Goal: Information Seeking & Learning: Learn about a topic

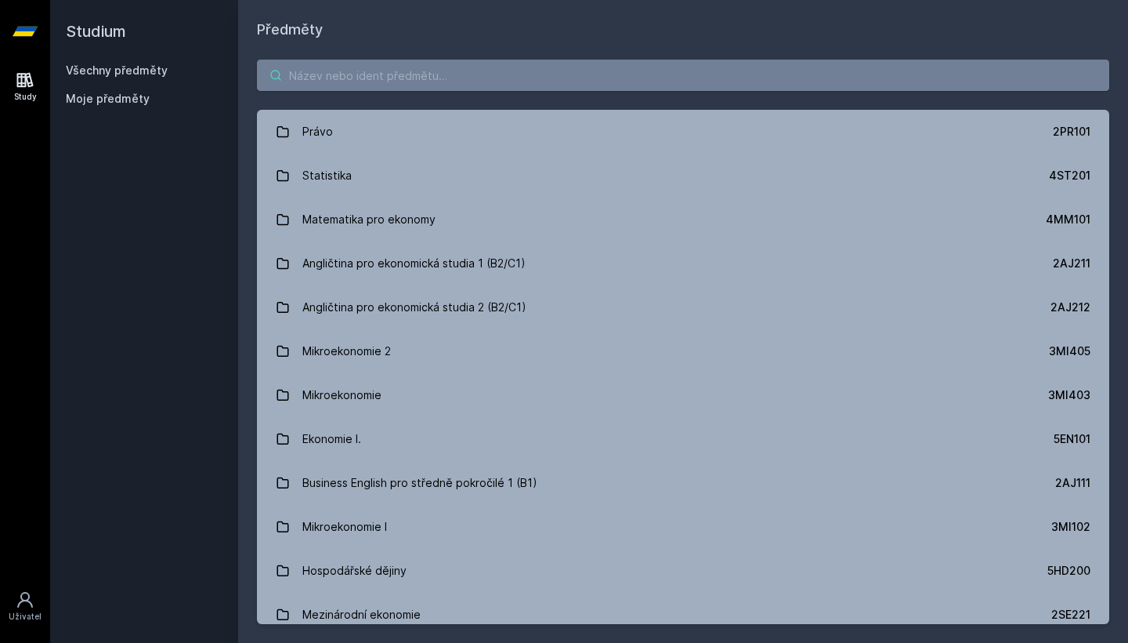
click at [415, 83] on input "search" at bounding box center [683, 75] width 853 height 31
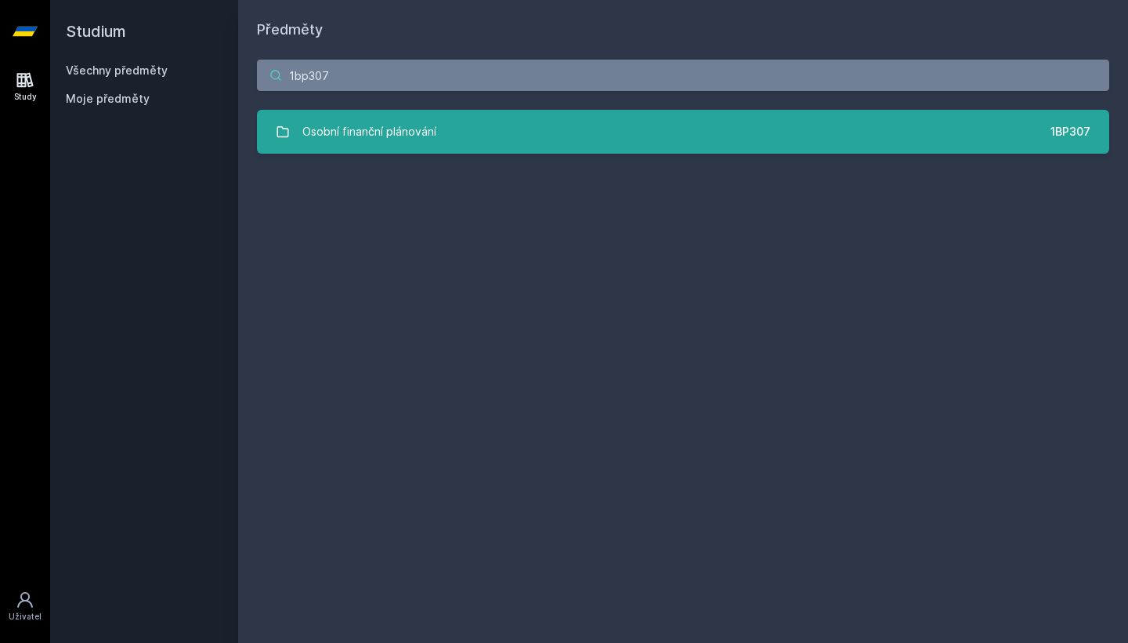
type input "1bp307"
click at [394, 144] on div "Osobní finanční plánování" at bounding box center [369, 131] width 134 height 31
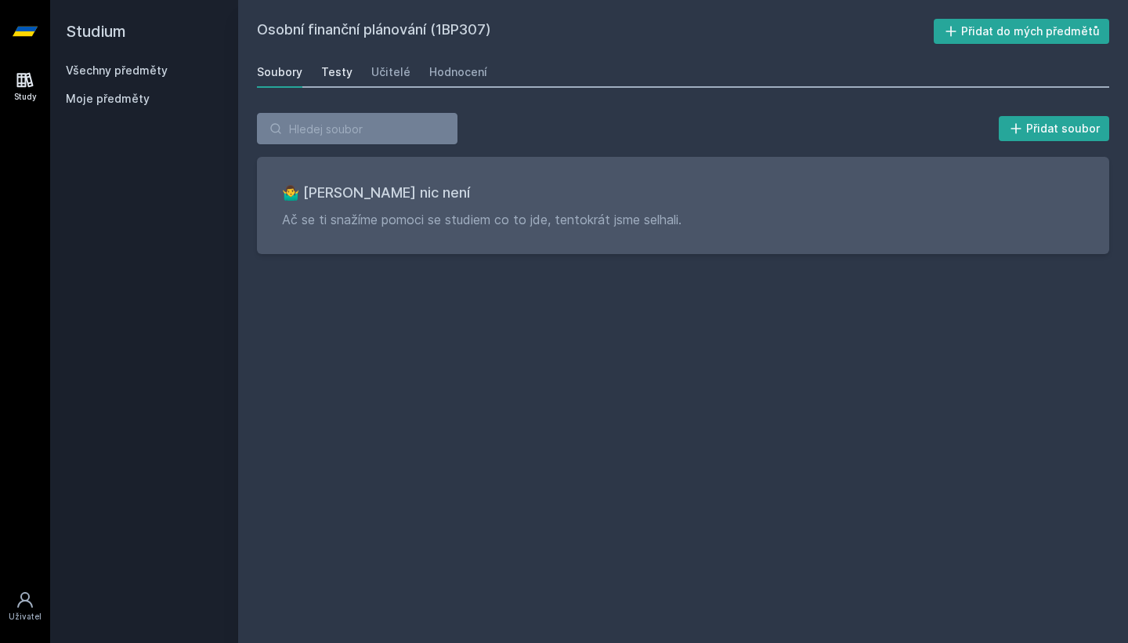
click at [336, 78] on div "Testy" at bounding box center [336, 72] width 31 height 16
click at [395, 78] on div "Učitelé" at bounding box center [390, 72] width 39 height 16
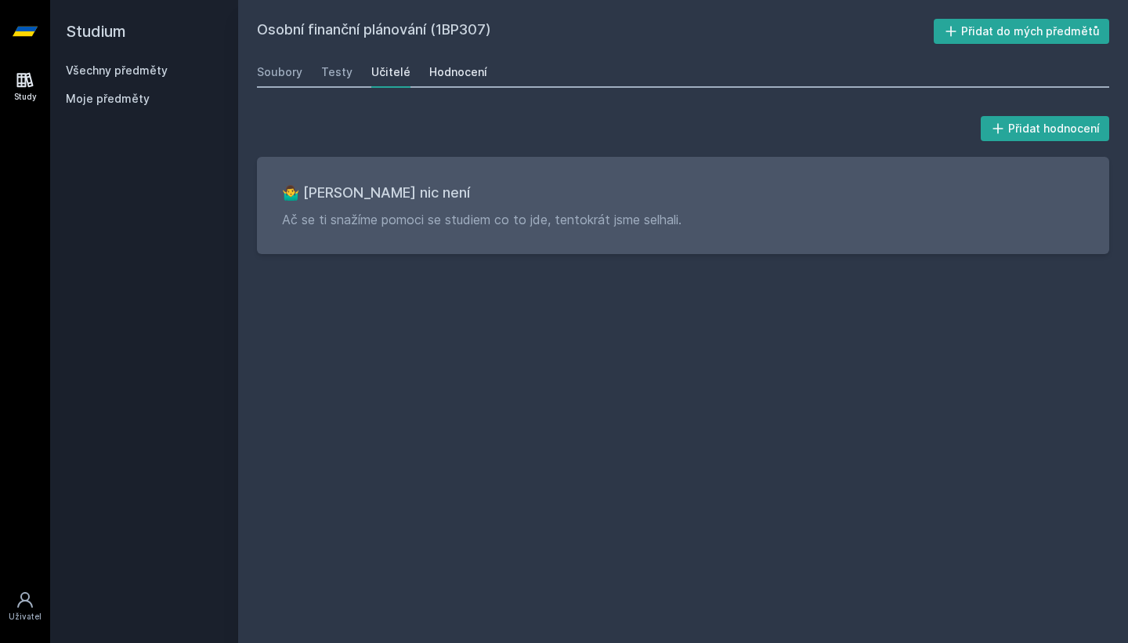
click at [432, 76] on div "Hodnocení" at bounding box center [458, 72] width 58 height 16
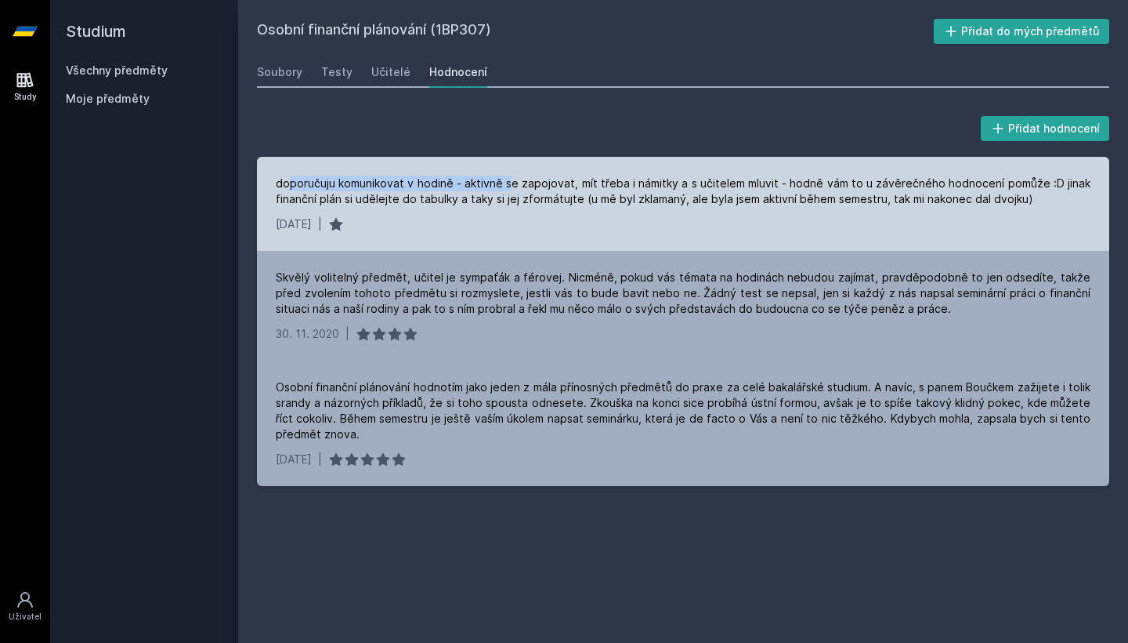
drag, startPoint x: 291, startPoint y: 185, endPoint x: 514, endPoint y: 185, distance: 222.5
click at [514, 185] on div "doporučuju komunikovat v hodině - aktivně se zapojovat, mít třeba i námitky a s…" at bounding box center [683, 191] width 815 height 31
drag, startPoint x: 545, startPoint y: 180, endPoint x: 698, endPoint y: 180, distance: 152.8
click at [698, 180] on div "doporučuju komunikovat v hodině - aktivně se zapojovat, mít třeba i námitky a s…" at bounding box center [683, 191] width 815 height 31
click at [712, 195] on div "doporučuju komunikovat v hodině - aktivně se zapojovat, mít třeba i námitky a s…" at bounding box center [683, 191] width 815 height 31
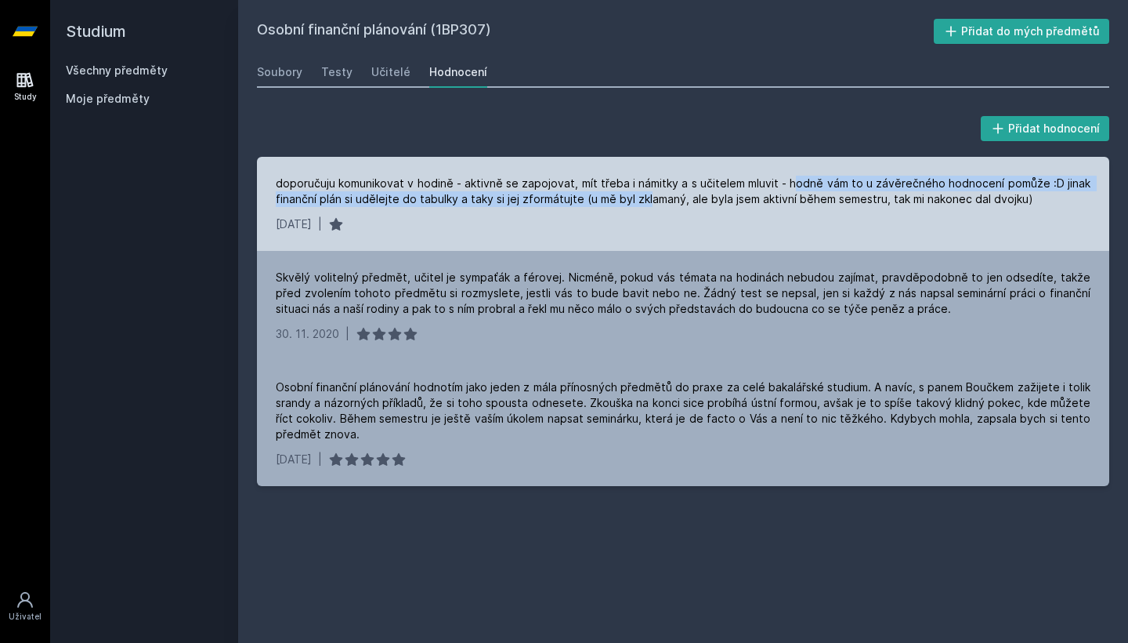
drag, startPoint x: 798, startPoint y: 177, endPoint x: 648, endPoint y: 194, distance: 150.7
click at [648, 194] on div "doporučuju komunikovat v hodině - aktivně se zapojovat, mít třeba i námitky a s…" at bounding box center [683, 191] width 815 height 31
click at [448, 197] on div "doporučuju komunikovat v hodině - aktivně se zapojovat, mít třeba i námitky a s…" at bounding box center [683, 191] width 815 height 31
drag, startPoint x: 396, startPoint y: 202, endPoint x: 606, endPoint y: 205, distance: 210.0
click at [606, 205] on div "doporučuju komunikovat v hodině - aktivně se zapojovat, mít třeba i námitky a s…" at bounding box center [683, 191] width 815 height 31
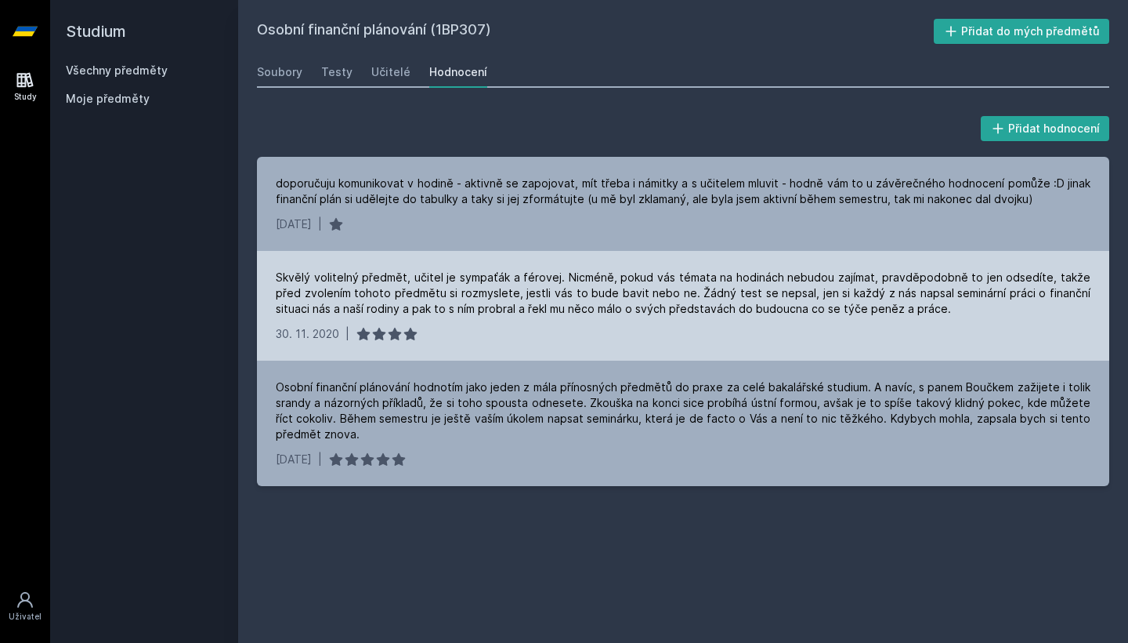
click at [632, 285] on div "Skvělý volitelný předmět, učitel je sympaťák a férovej. Nicméně, pokud vás téma…" at bounding box center [683, 293] width 815 height 47
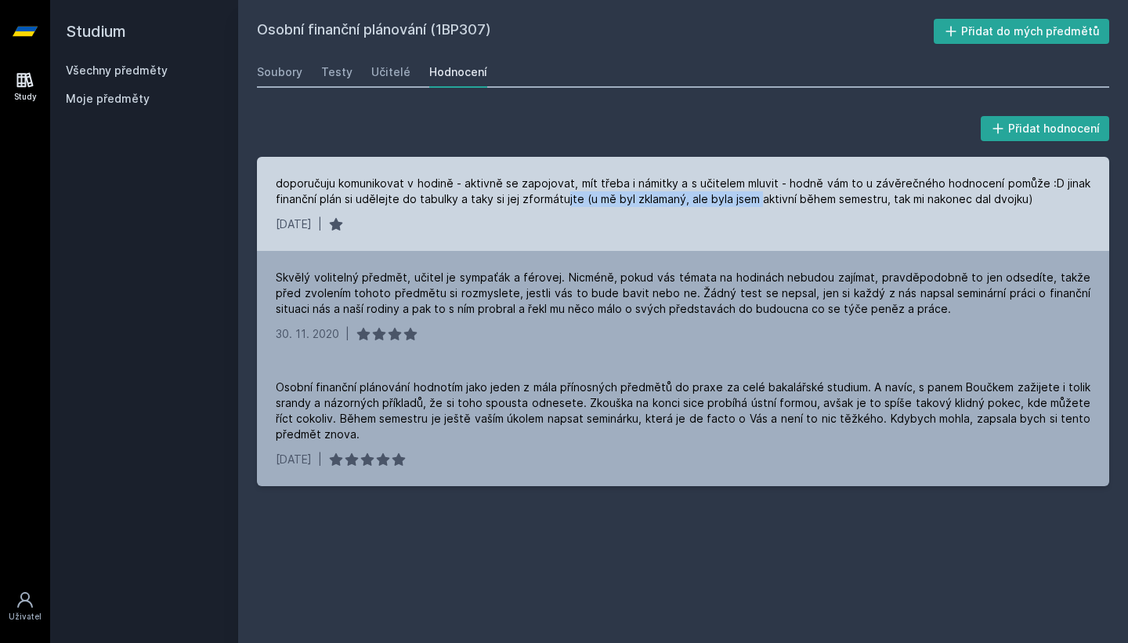
drag, startPoint x: 565, startPoint y: 197, endPoint x: 757, endPoint y: 197, distance: 192.0
click at [757, 197] on div "doporučuju komunikovat v hodině - aktivně se zapojovat, mít třeba i námitky a s…" at bounding box center [683, 191] width 815 height 31
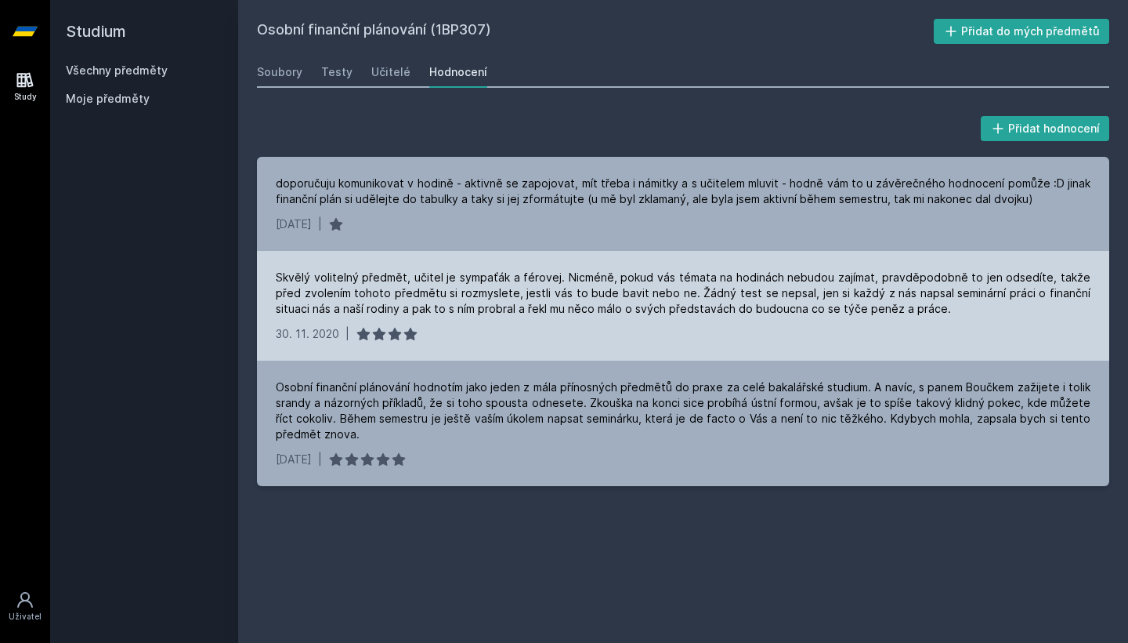
click at [729, 287] on div "Skvělý volitelný předmět, učitel je sympaťák a férovej. Nicméně, pokud vás téma…" at bounding box center [683, 293] width 815 height 47
drag, startPoint x: 415, startPoint y: 272, endPoint x: 566, endPoint y: 277, distance: 150.6
click at [566, 277] on div "Skvělý volitelný předmět, učitel je sympaťák a férovej. Nicméně, pokud vás téma…" at bounding box center [683, 293] width 815 height 47
click at [578, 312] on div "Skvělý volitelný předmět, učitel je sympaťák a férovej. Nicméně, pokud vás téma…" at bounding box center [683, 293] width 815 height 47
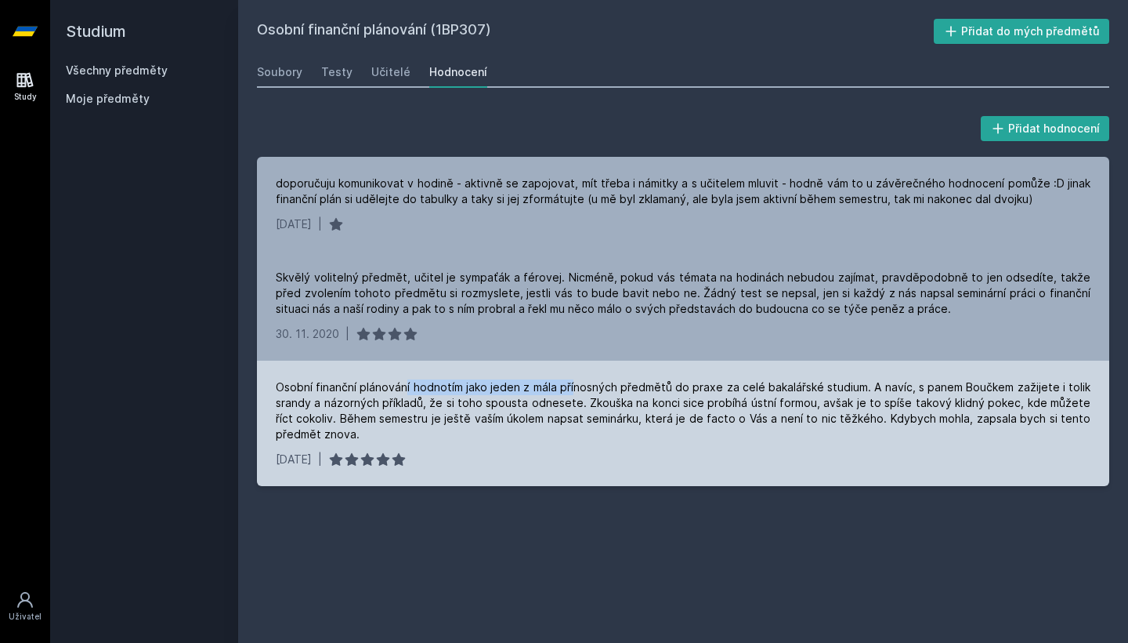
drag, startPoint x: 407, startPoint y: 392, endPoint x: 582, endPoint y: 393, distance: 175.5
click at [582, 393] on div "Osobní finanční plánování hodnotím jako jeden z mála přínosných předmětů do pra…" at bounding box center [683, 410] width 815 height 63
click at [635, 407] on div "Osobní finanční plánování hodnotím jako jeden z mála přínosných předmětů do pra…" at bounding box center [683, 410] width 815 height 63
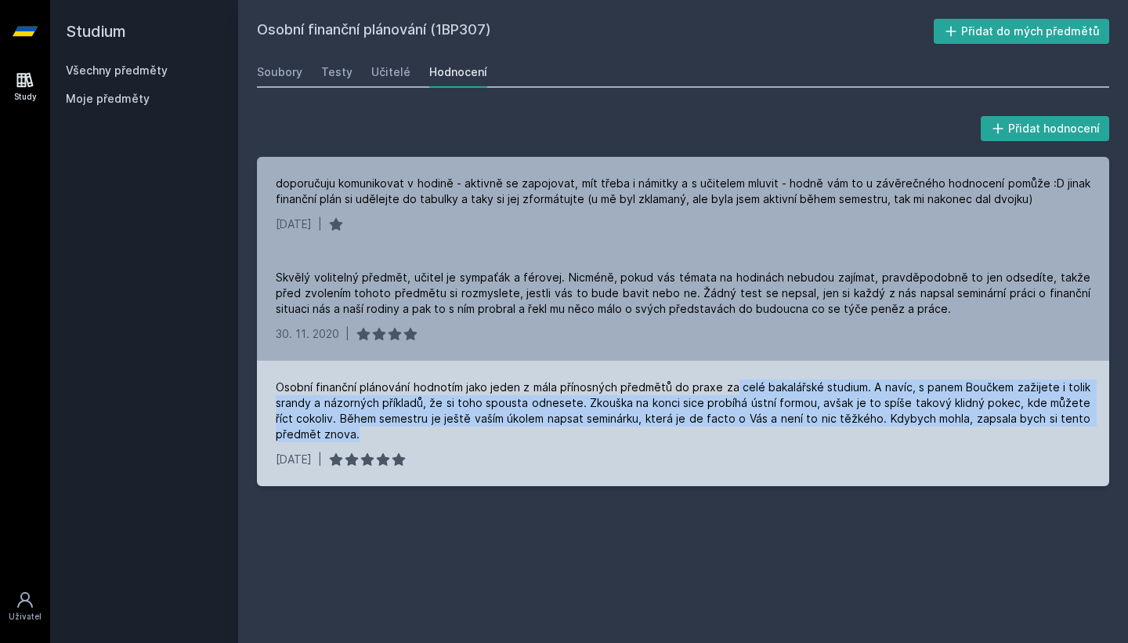
drag, startPoint x: 737, startPoint y: 381, endPoint x: 1024, endPoint y: 428, distance: 291.4
click at [1024, 428] on div "Osobní finanční plánování hodnotím jako jeden z mála přínosných předmětů do pra…" at bounding box center [683, 410] width 815 height 63
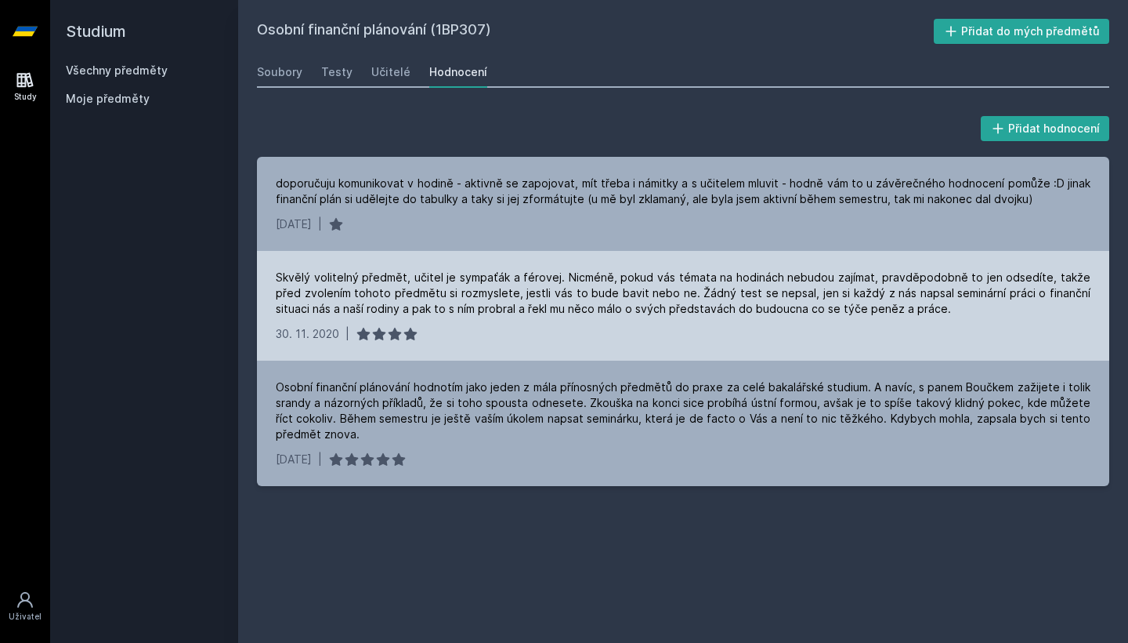
click at [639, 277] on div "Skvělý volitelný předmět, učitel je sympaťák a férovej. Nicméně, pokud vás téma…" at bounding box center [683, 293] width 815 height 47
